Goal: Information Seeking & Learning: Learn about a topic

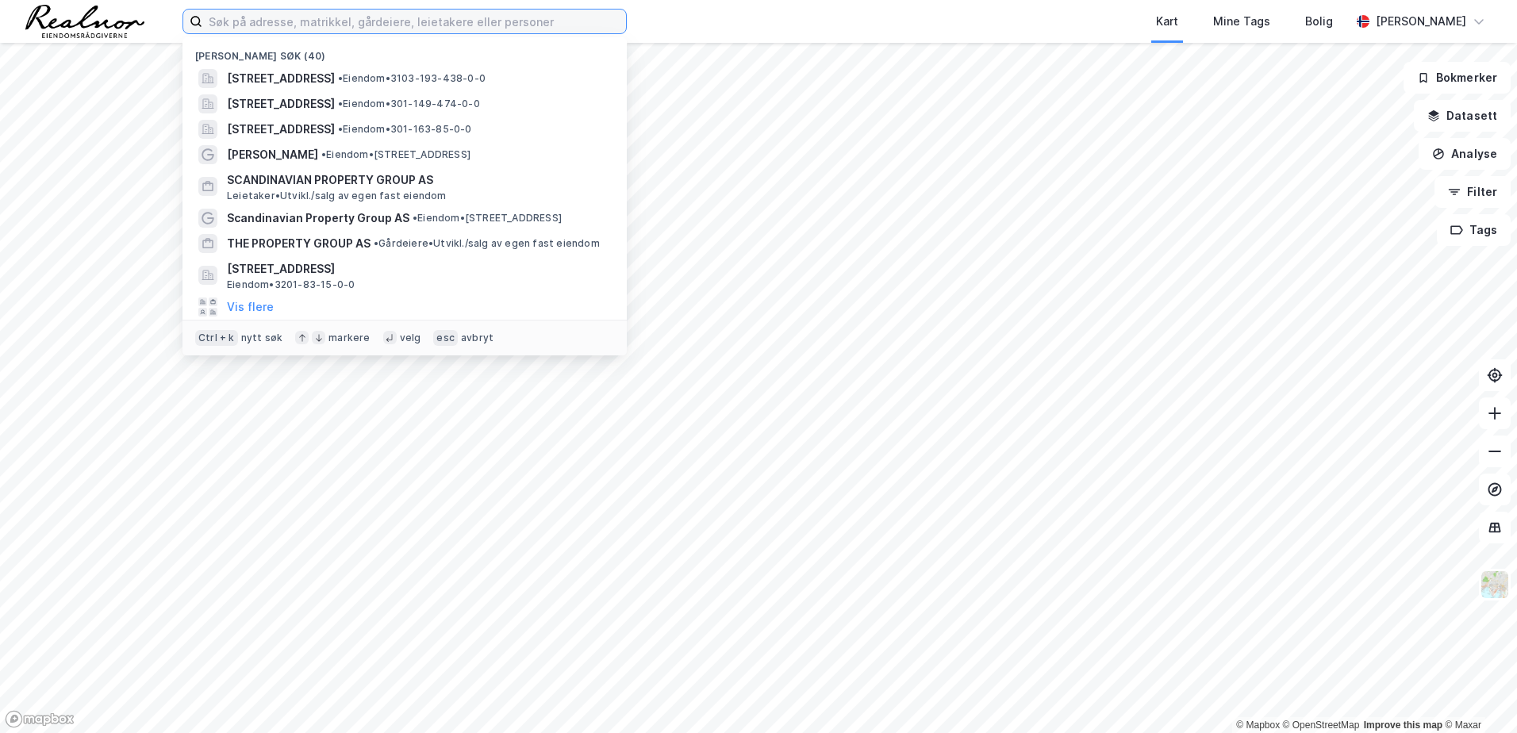
click at [373, 29] on input at bounding box center [414, 22] width 424 height 24
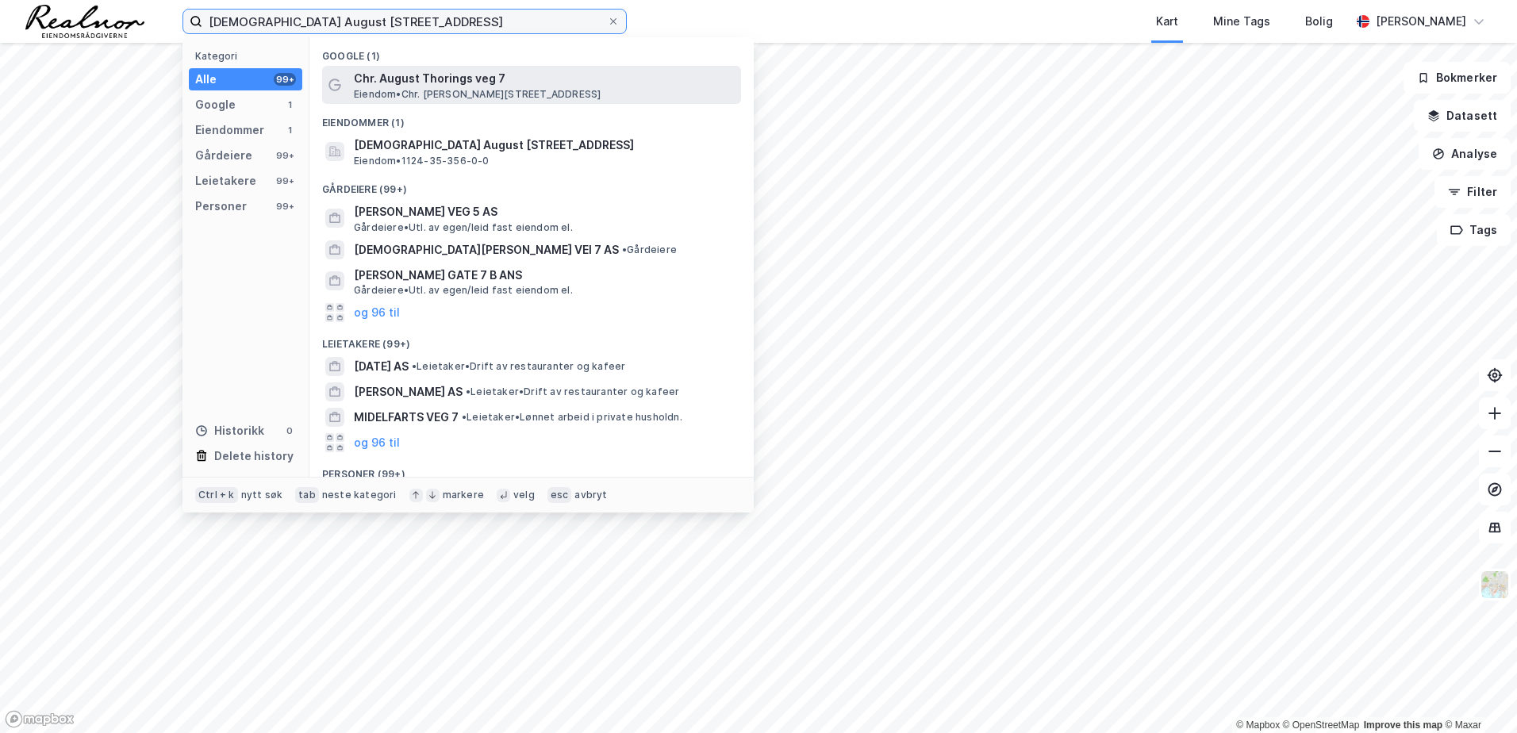
type input "[DEMOGRAPHIC_DATA] August [STREET_ADDRESS]"
click at [475, 92] on span "Eiendom • Chr. [PERSON_NAME][STREET_ADDRESS]" at bounding box center [477, 94] width 247 height 13
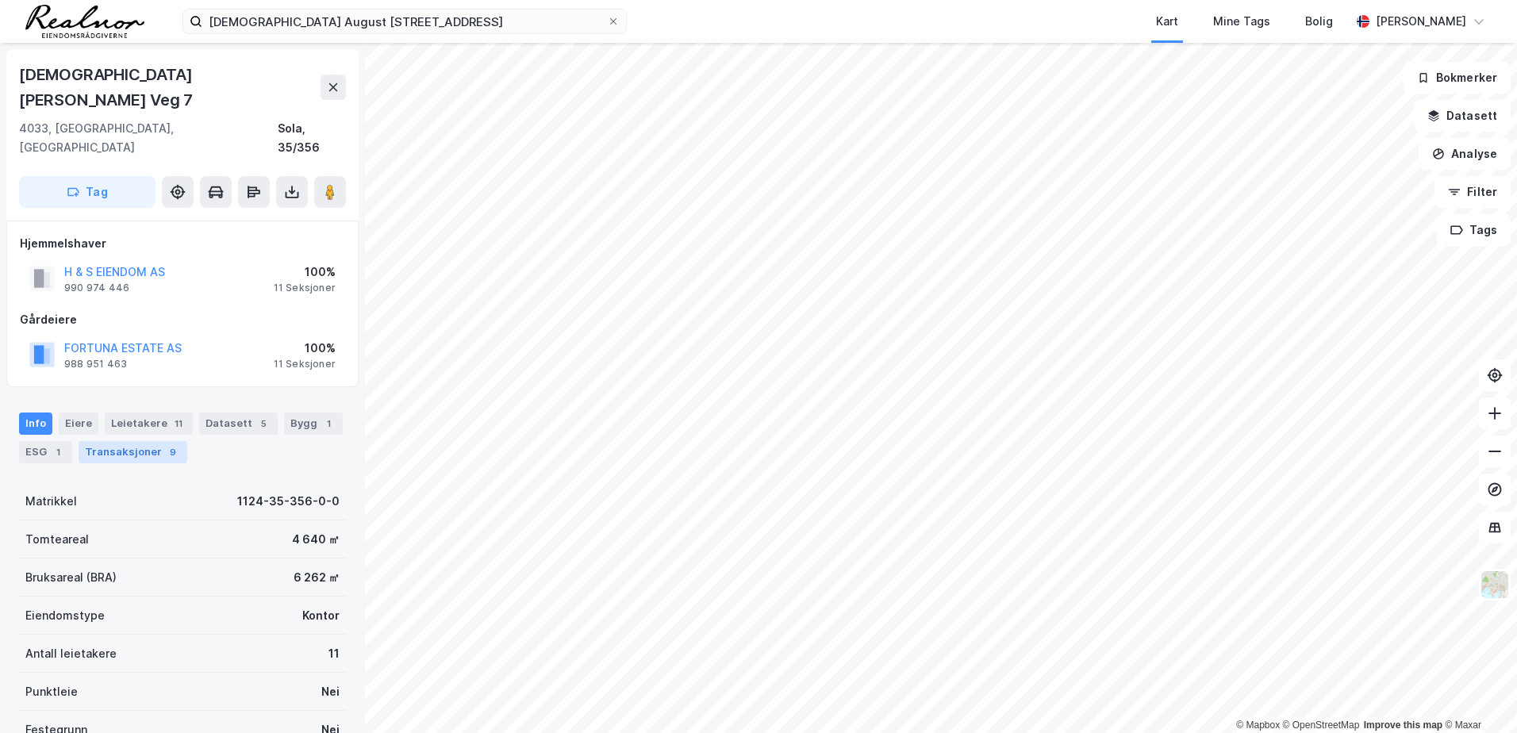
click at [110, 441] on div "Transaksjoner 9" at bounding box center [133, 452] width 109 height 22
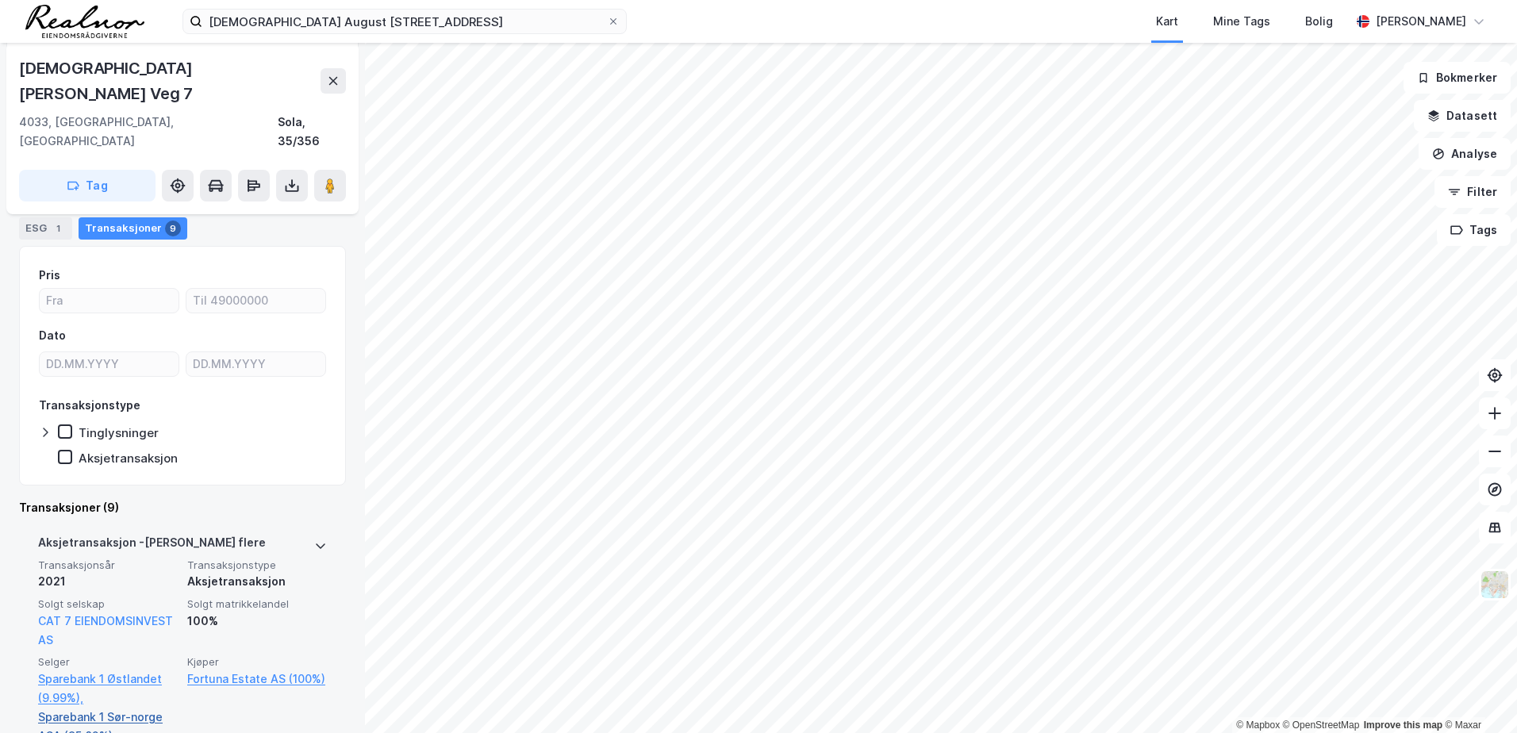
scroll to position [238, 0]
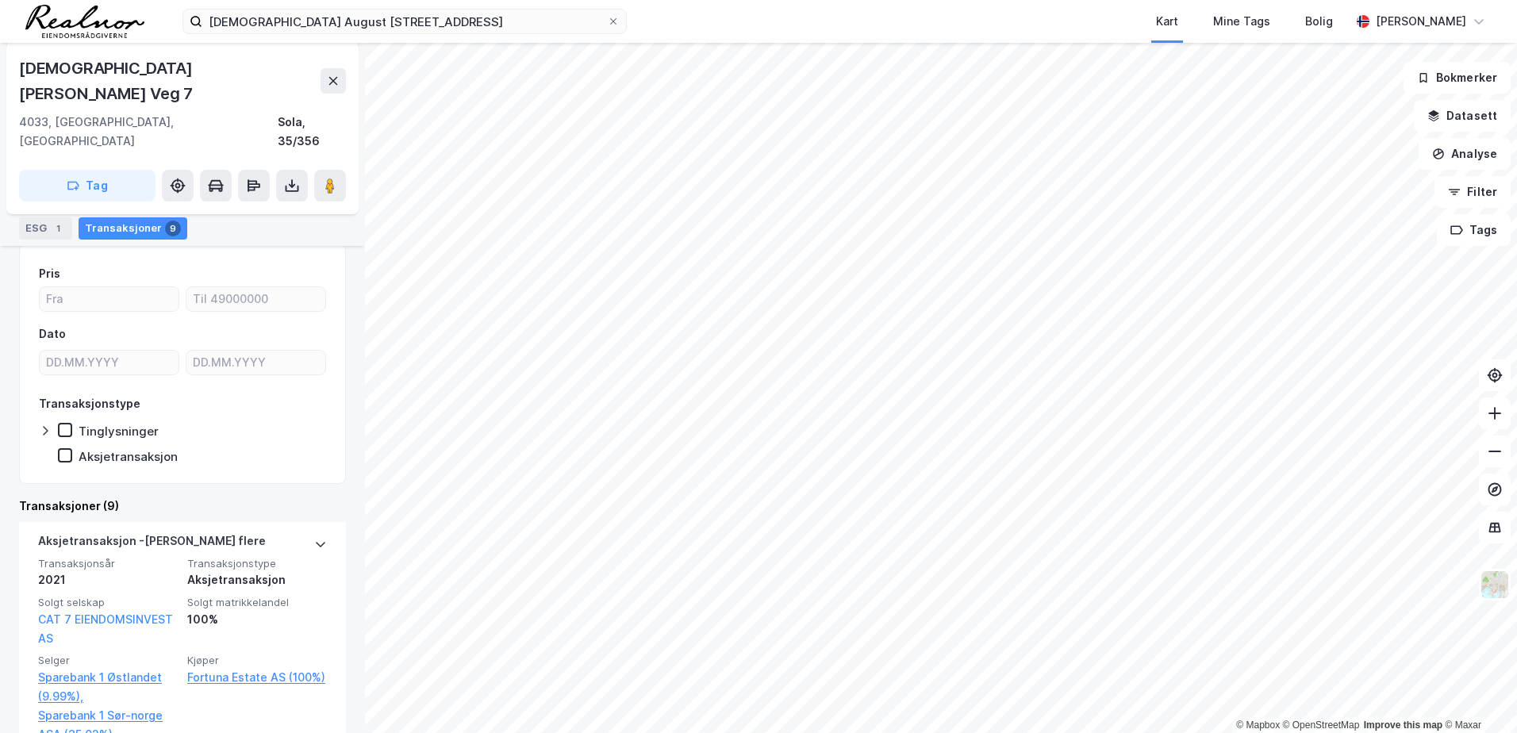
click at [98, 497] on div "Transaksjoner (9)" at bounding box center [182, 506] width 327 height 19
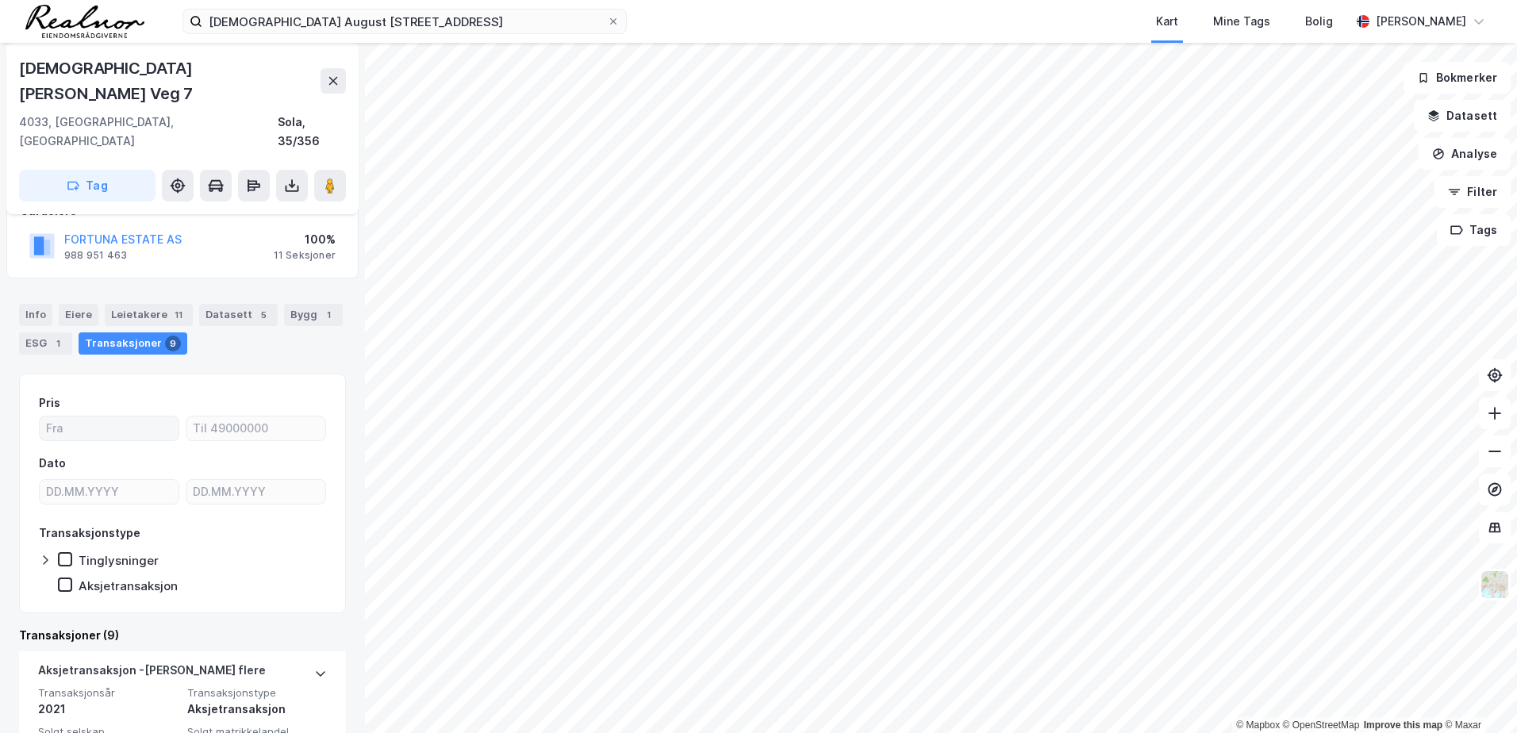
scroll to position [0, 0]
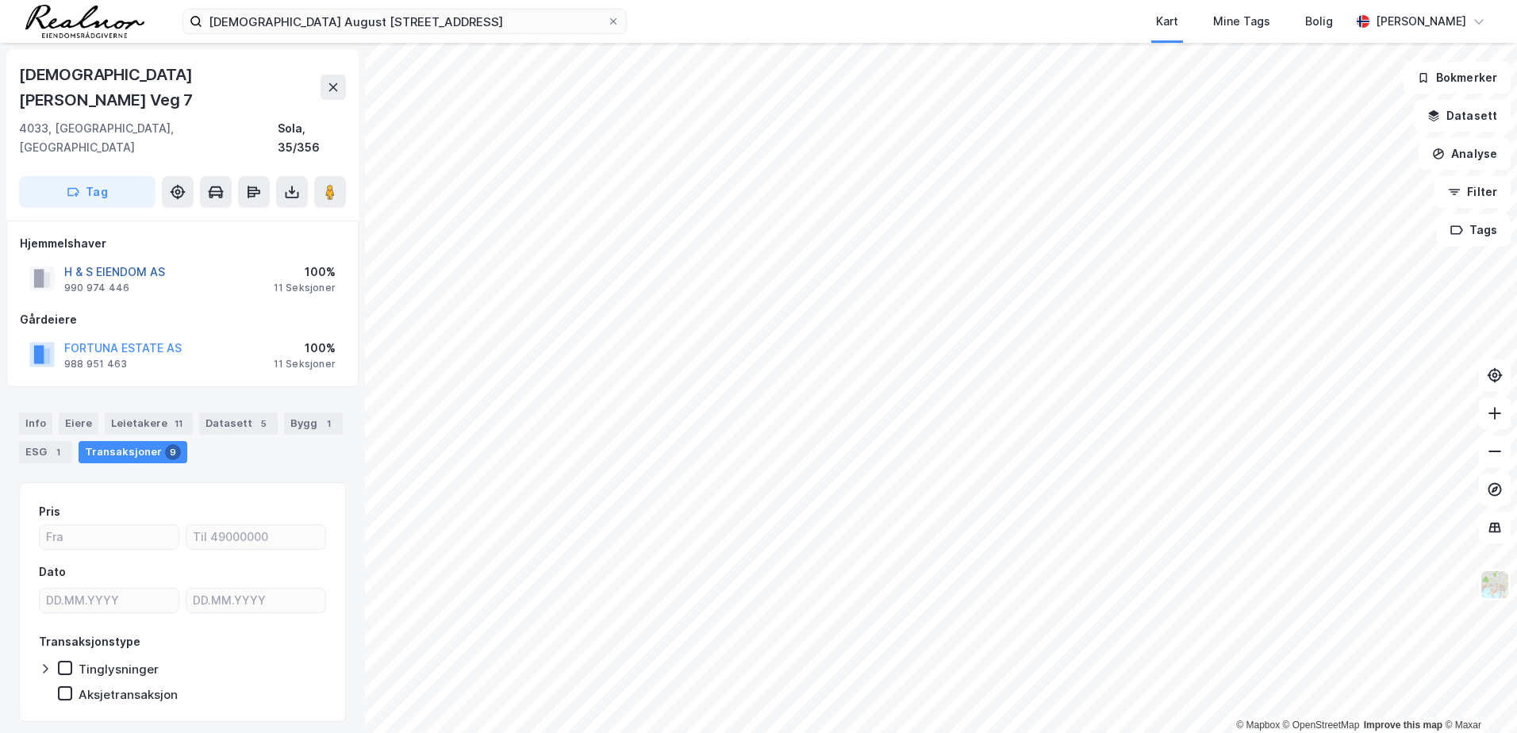
click at [0, 0] on button "H & S EIENDOM AS" at bounding box center [0, 0] width 0 height 0
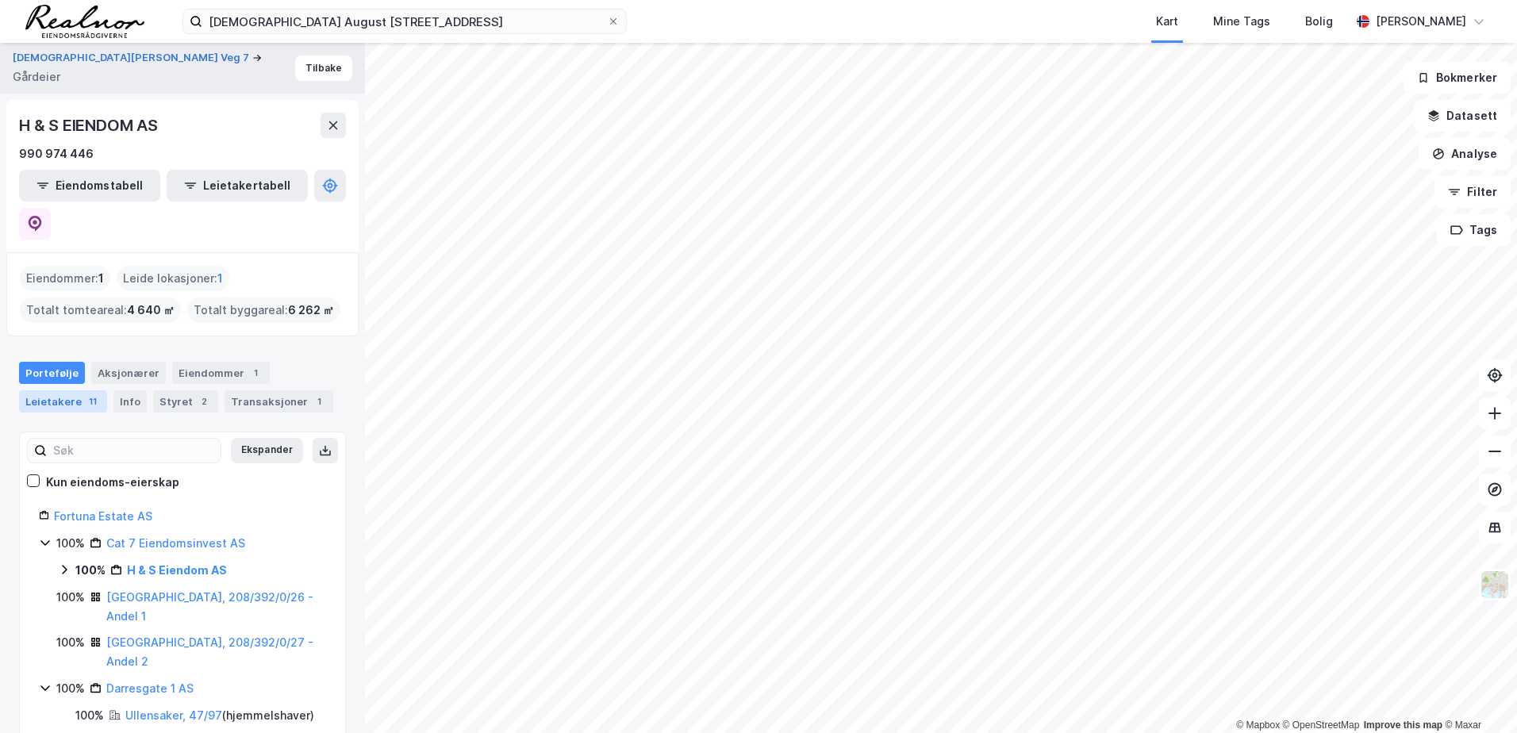
click at [88, 394] on div "11" at bounding box center [93, 402] width 16 height 16
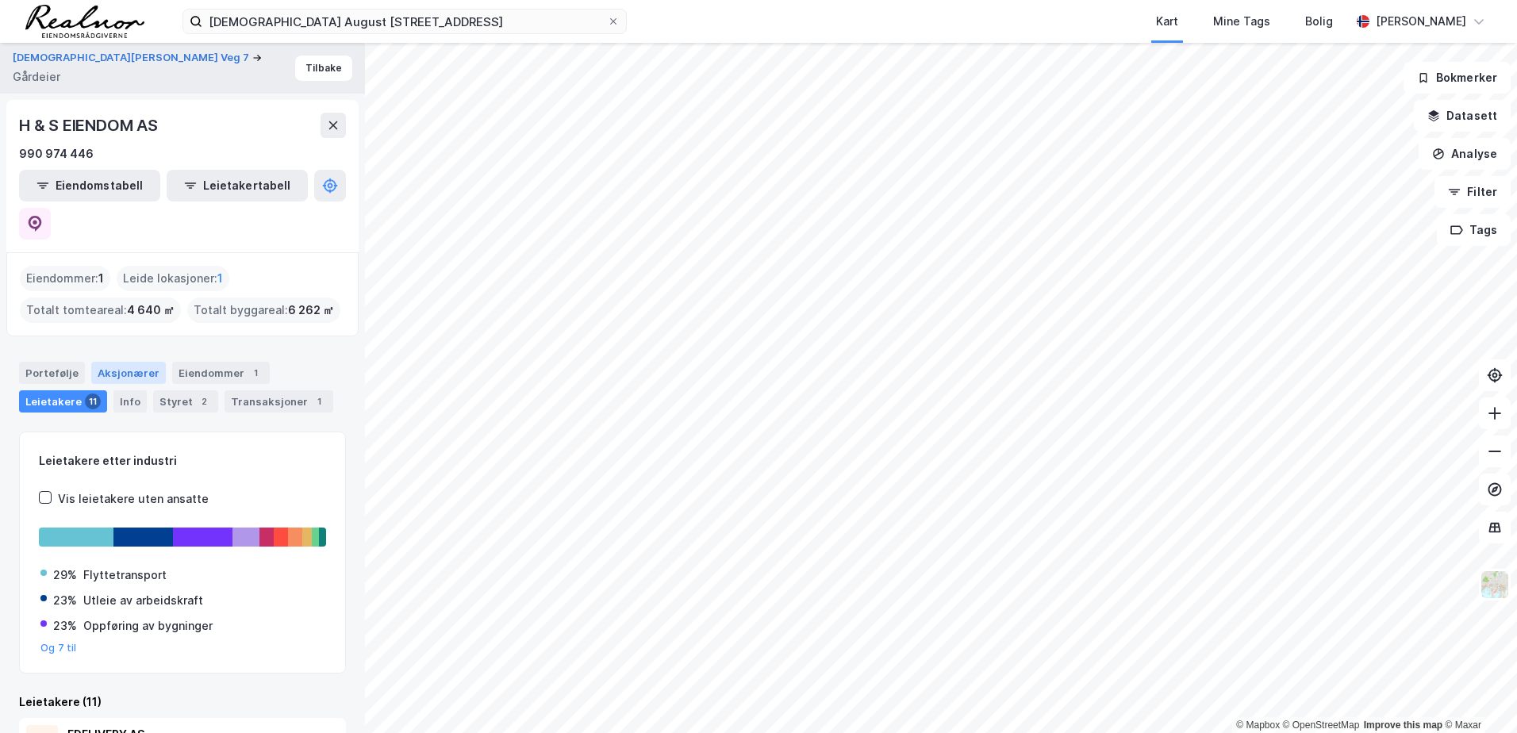
drag, startPoint x: 65, startPoint y: 339, endPoint x: 93, endPoint y: 338, distance: 27.8
click at [67, 362] on div "Portefølje" at bounding box center [52, 373] width 66 height 22
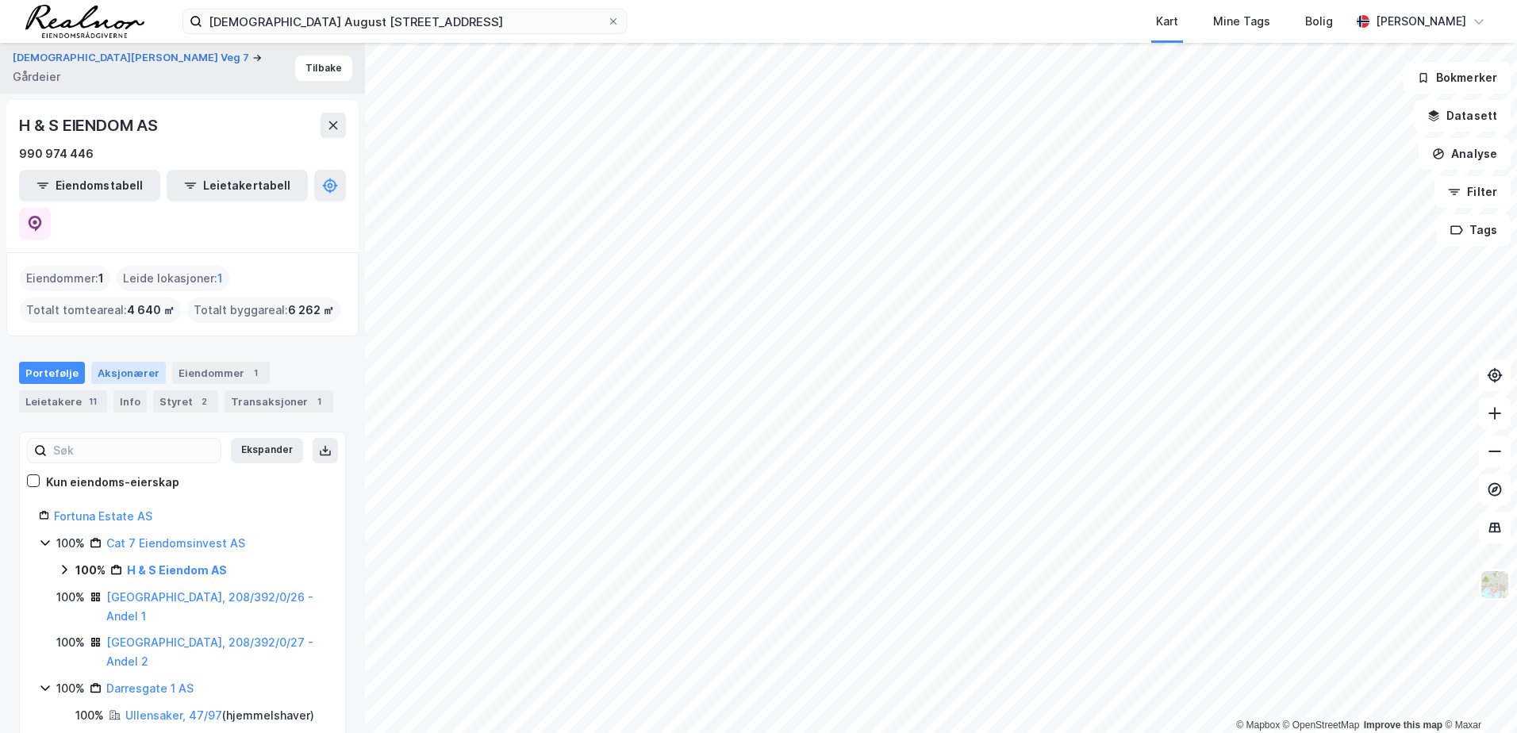
drag, startPoint x: 93, startPoint y: 338, endPoint x: 130, endPoint y: 334, distance: 37.5
click at [130, 362] on div "Aksjonærer" at bounding box center [128, 373] width 75 height 22
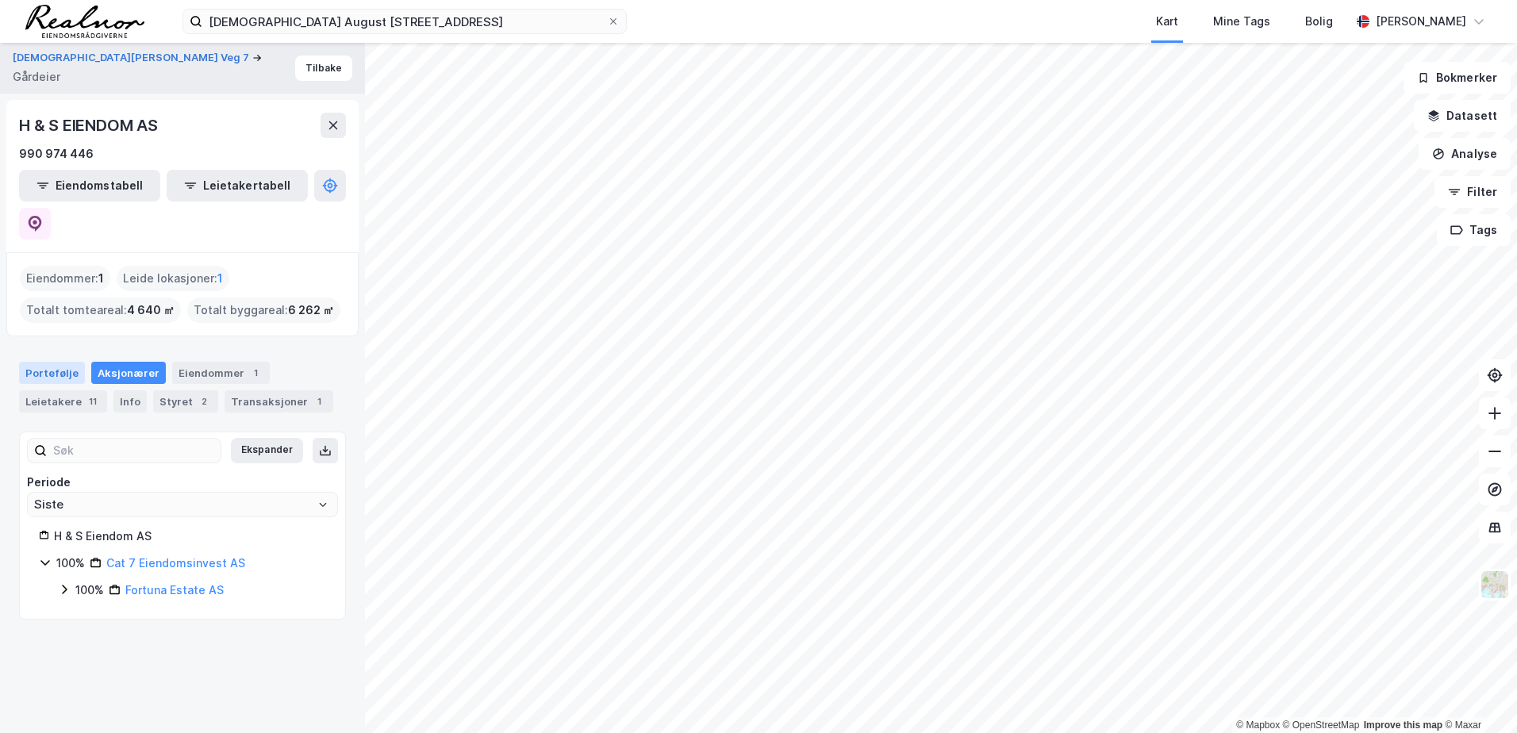
click at [55, 362] on div "Portefølje" at bounding box center [52, 373] width 66 height 22
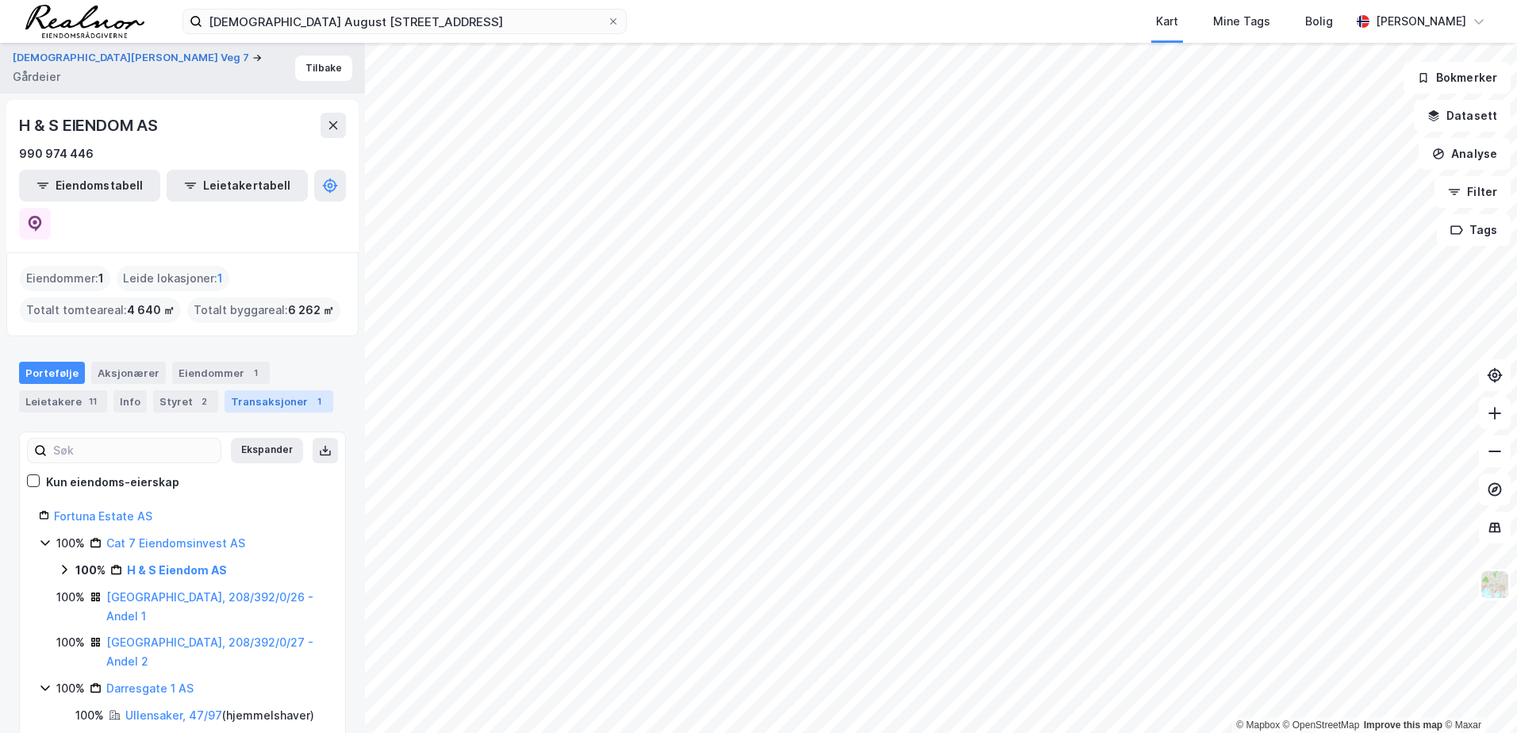
click at [239, 390] on div "Transaksjoner 1" at bounding box center [279, 401] width 109 height 22
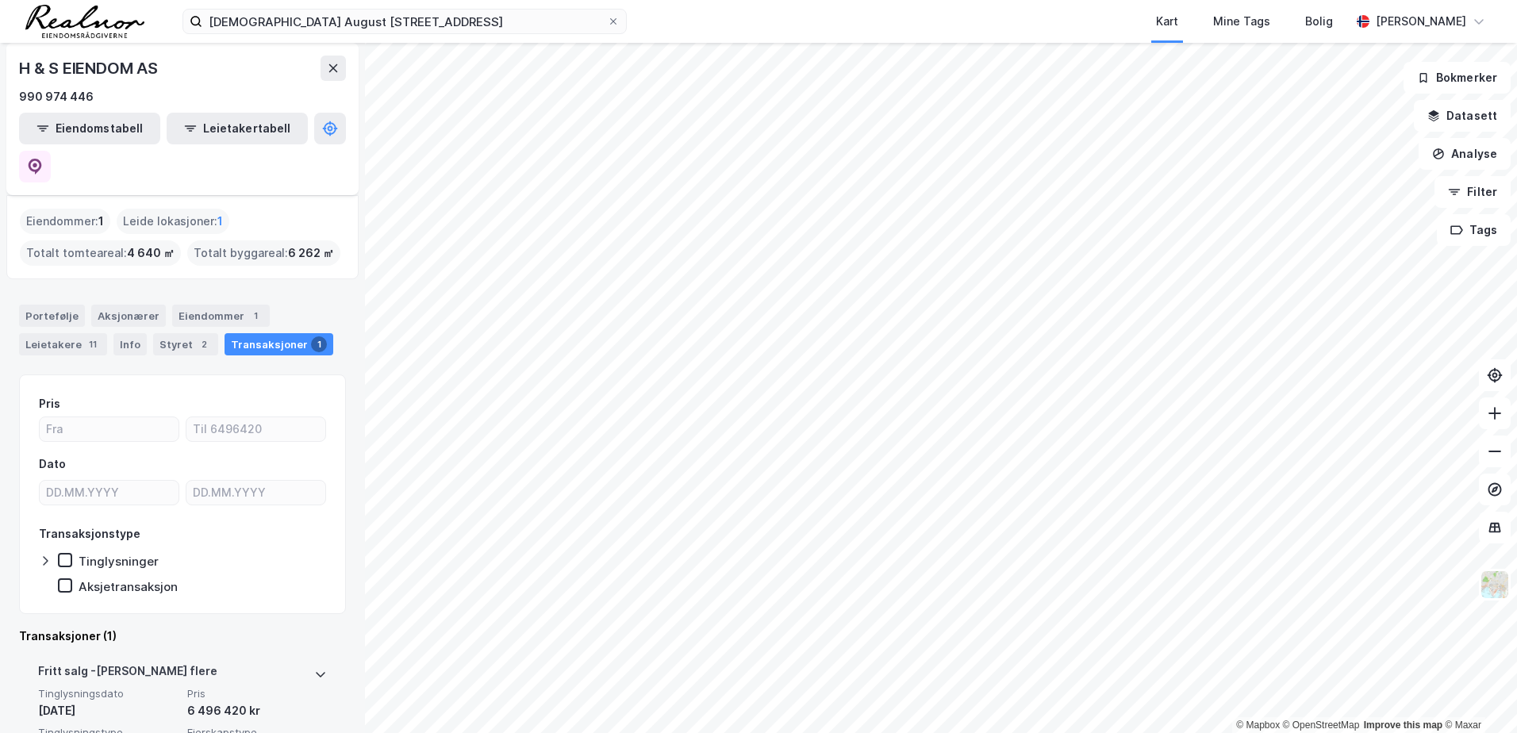
scroll to position [132, 0]
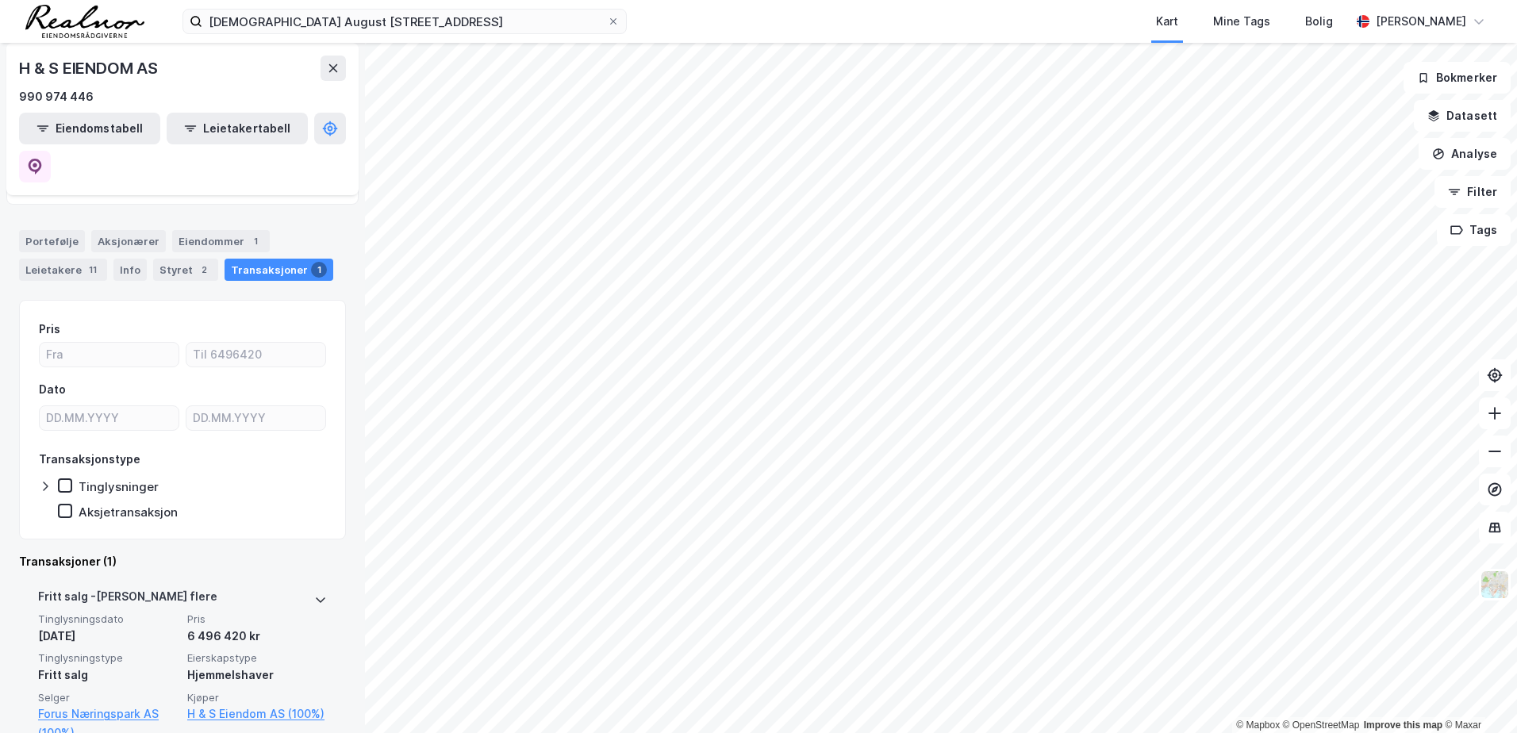
click at [243, 587] on div "[PERSON_NAME] flere" at bounding box center [182, 599] width 289 height 25
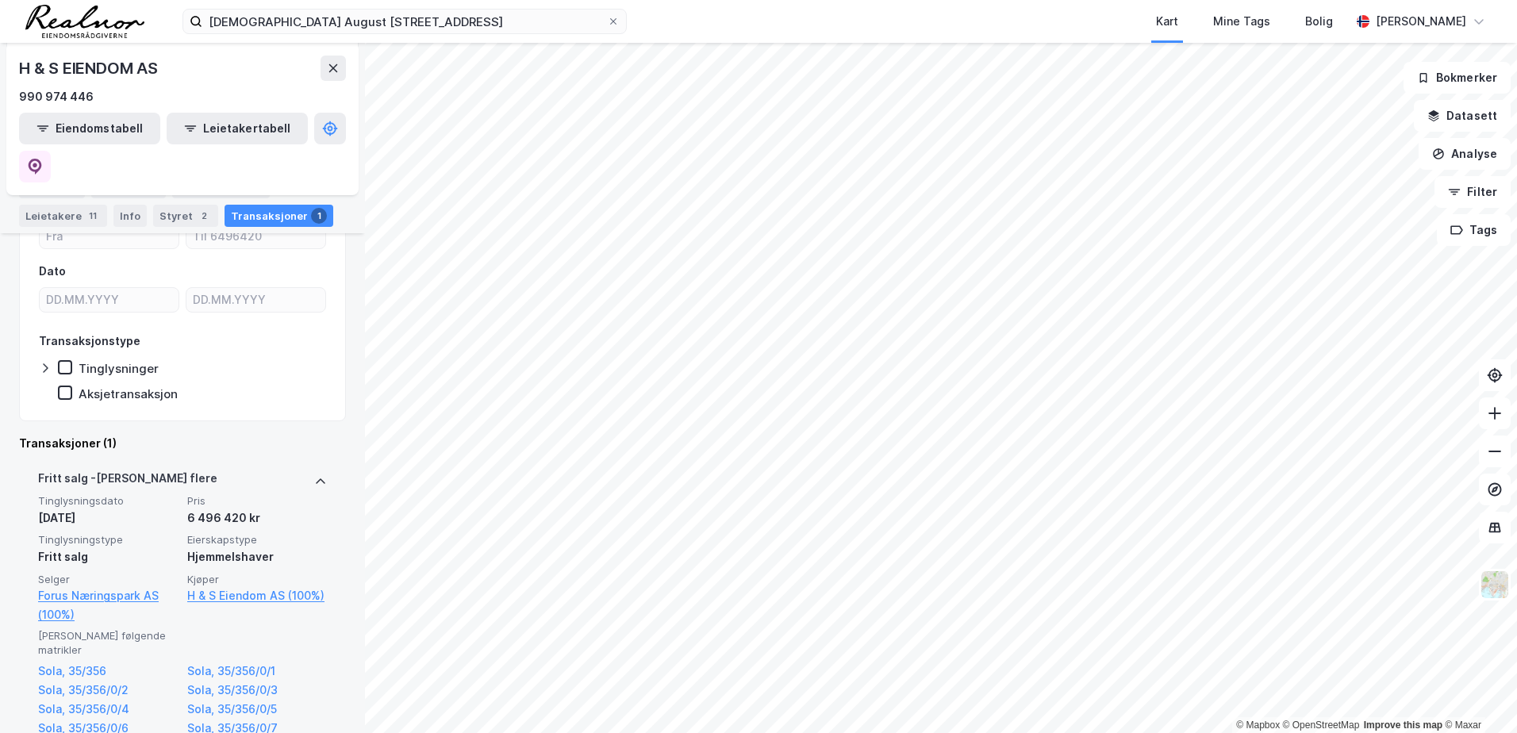
scroll to position [269, 0]
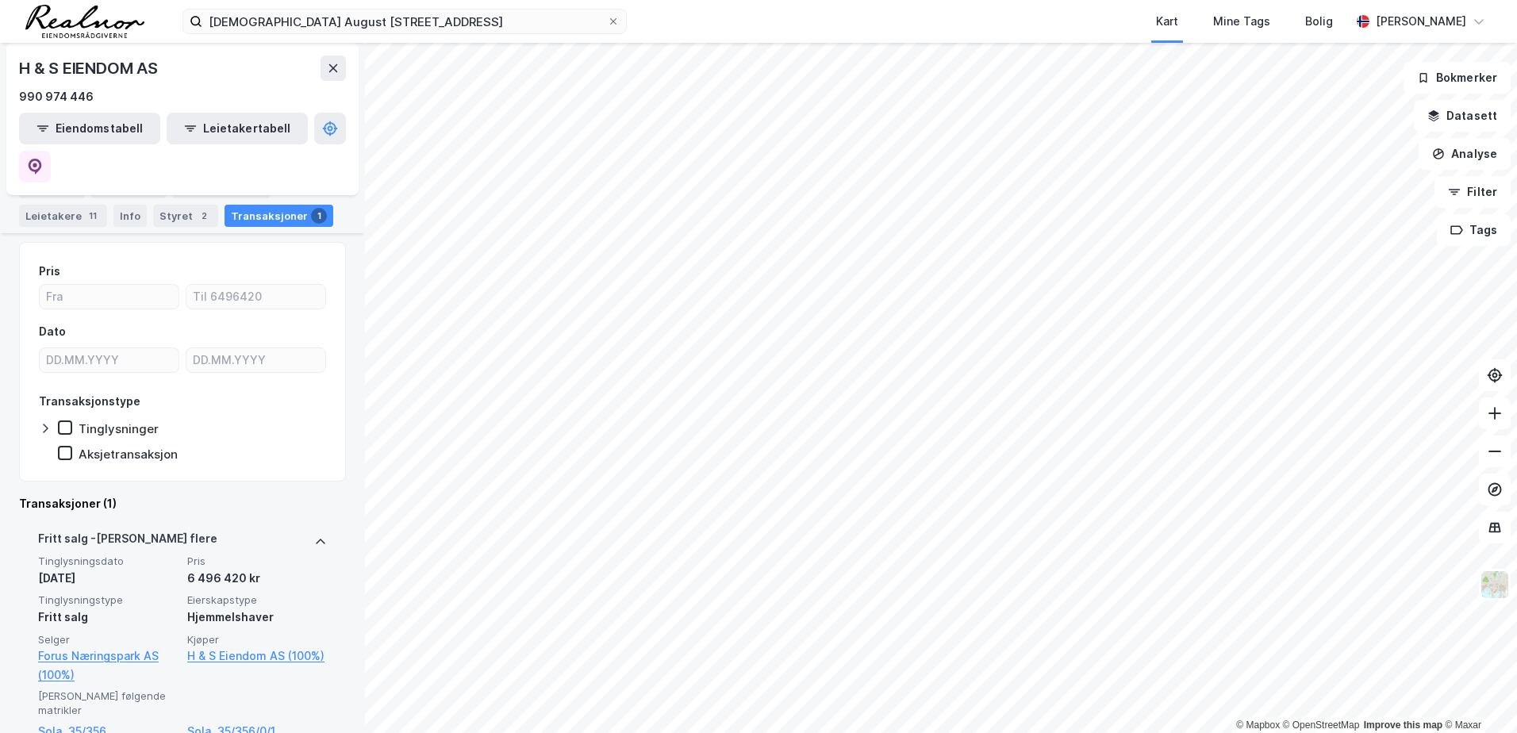
click at [177, 529] on div "[PERSON_NAME] flere" at bounding box center [182, 541] width 289 height 25
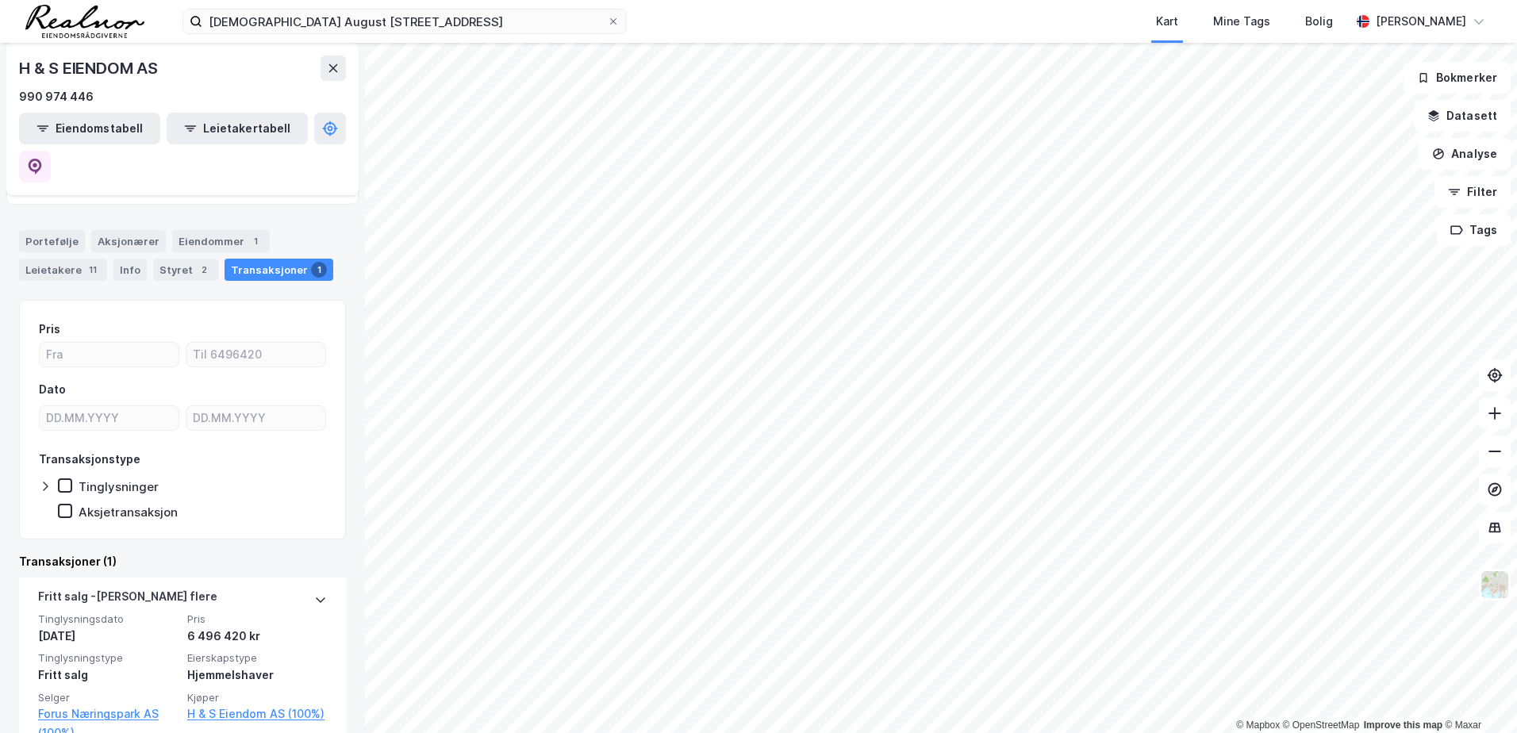
click at [52, 552] on div "Transaksjoner (1)" at bounding box center [182, 561] width 327 height 19
click at [33, 230] on div "Portefølje" at bounding box center [52, 241] width 66 height 22
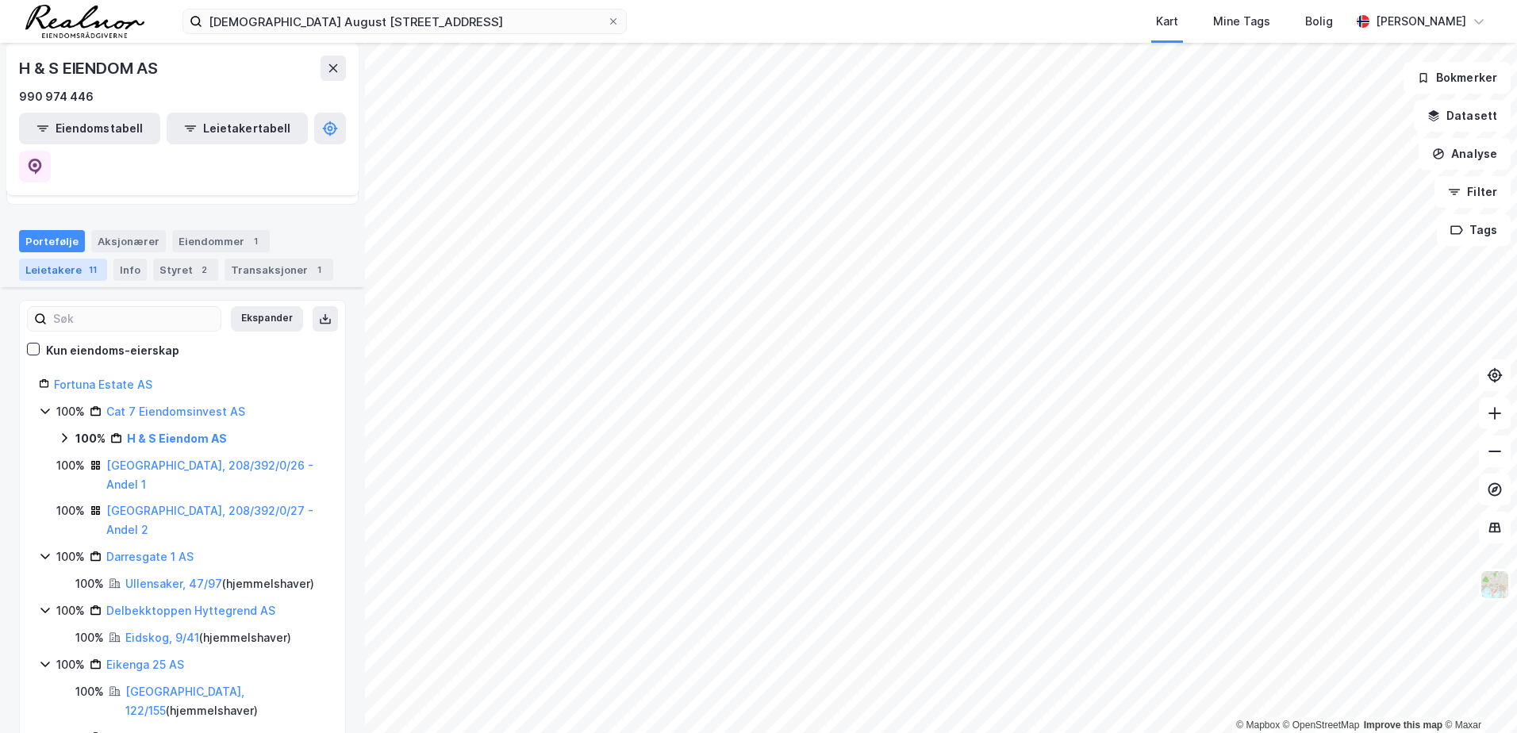
scroll to position [190, 0]
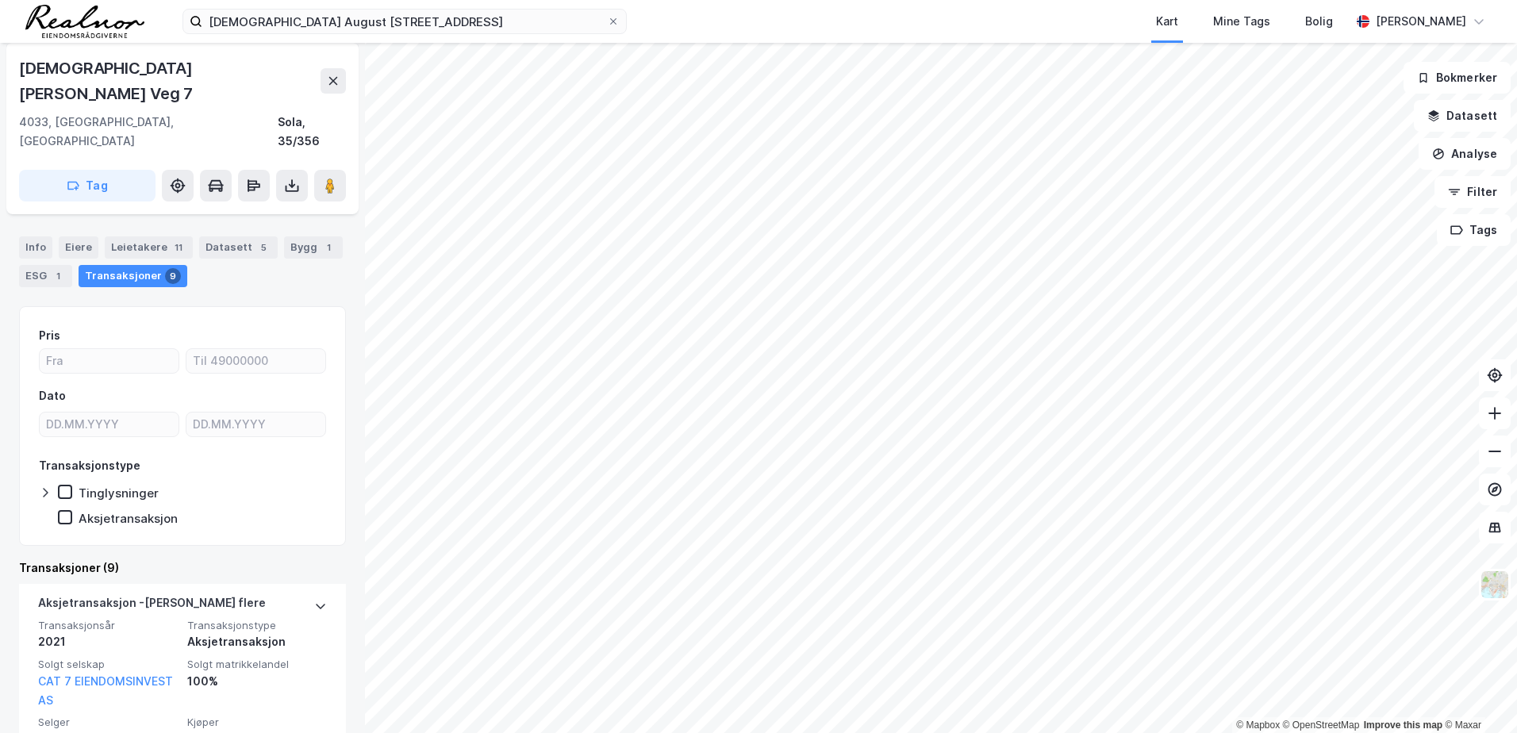
scroll to position [81, 0]
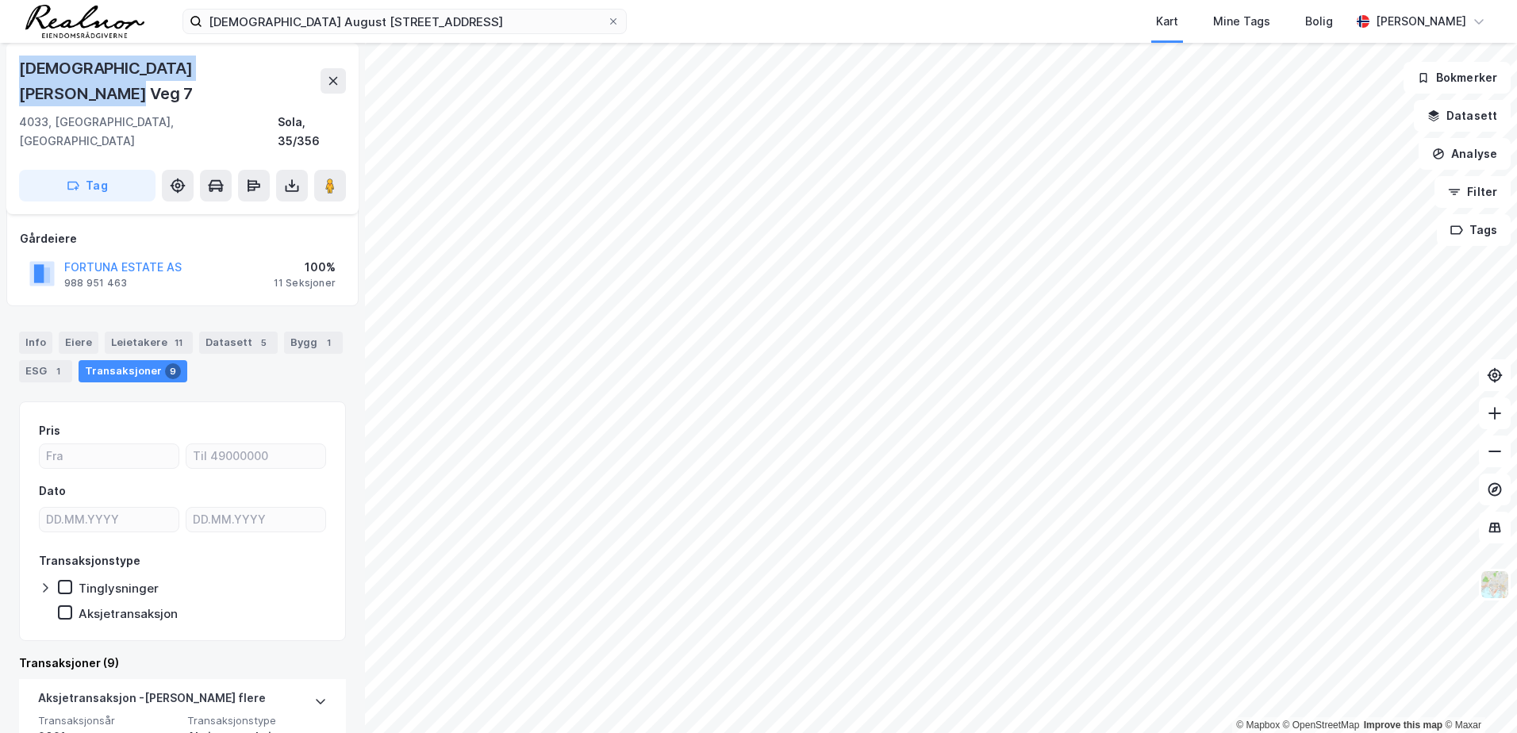
drag, startPoint x: 262, startPoint y: 69, endPoint x: 14, endPoint y: 79, distance: 247.8
click at [14, 79] on div "[DEMOGRAPHIC_DATA] August [STREET_ADDRESS]" at bounding box center [182, 128] width 352 height 171
copy div "[DEMOGRAPHIC_DATA][PERSON_NAME] Veg 7"
